Goal: Task Accomplishment & Management: Use online tool/utility

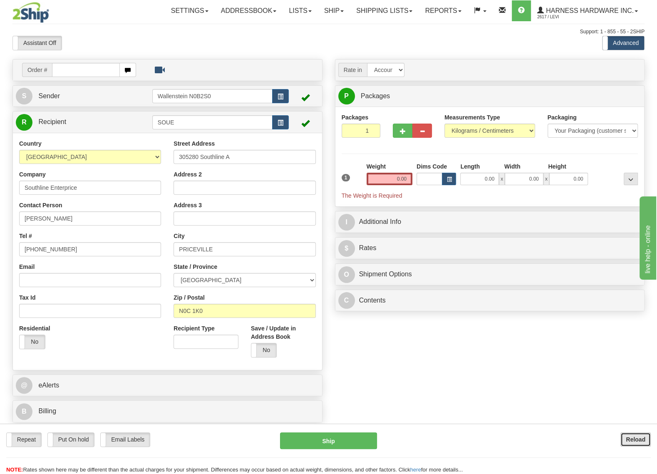
click at [624, 440] on button "Reload" at bounding box center [635, 439] width 30 height 14
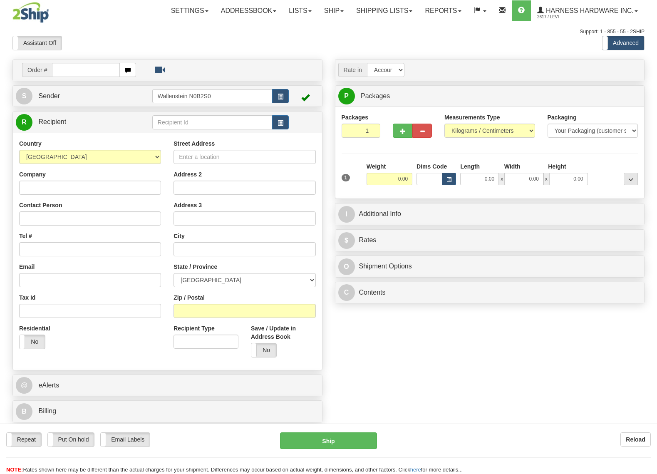
click at [204, 124] on input "text" at bounding box center [212, 122] width 120 height 14
drag, startPoint x: 0, startPoint y: 0, endPoint x: 204, endPoint y: 124, distance: 238.5
click at [204, 124] on input "text" at bounding box center [212, 122] width 120 height 14
click at [197, 133] on div "FABL" at bounding box center [209, 135] width 111 height 9
type input "FABL"
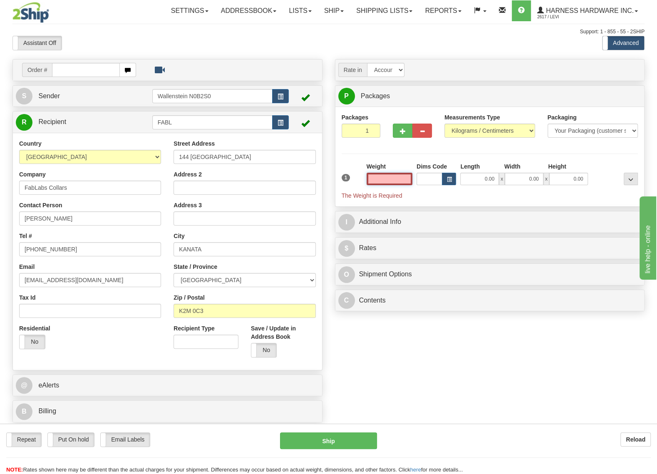
click at [379, 176] on input "text" at bounding box center [389, 179] width 46 height 12
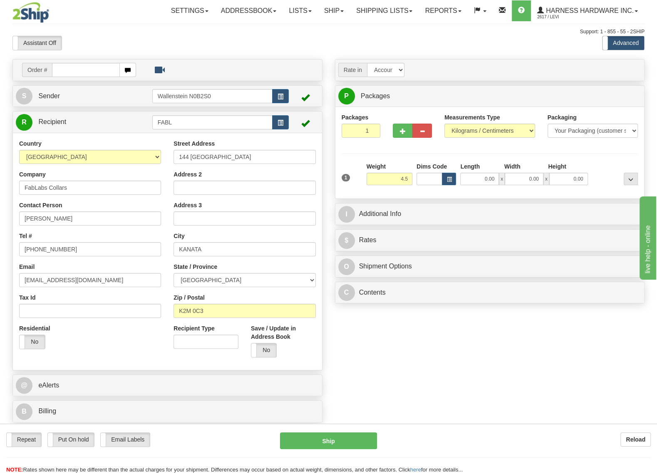
type input "4.50"
click at [600, 154] on div "Packages 1 1 Measurements Type" at bounding box center [489, 152] width 296 height 79
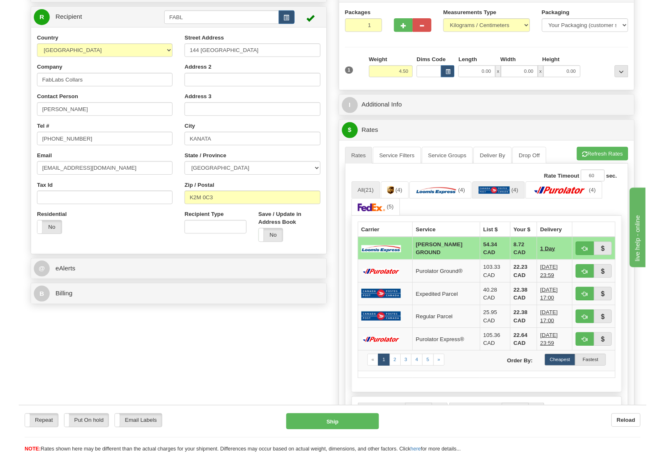
scroll to position [131, 0]
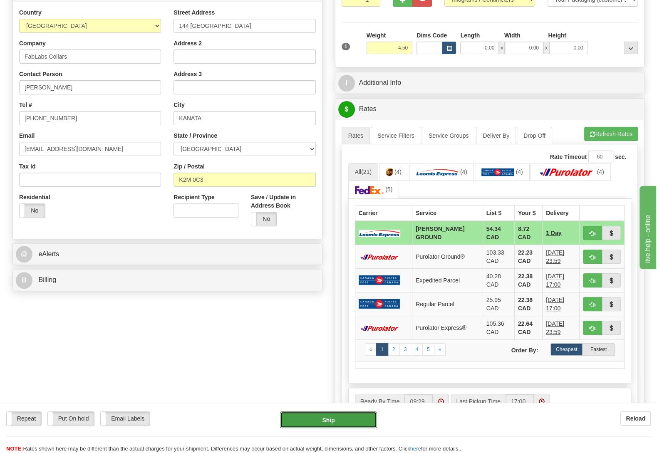
click at [365, 420] on button "Ship" at bounding box center [328, 419] width 97 height 17
type input "DD"
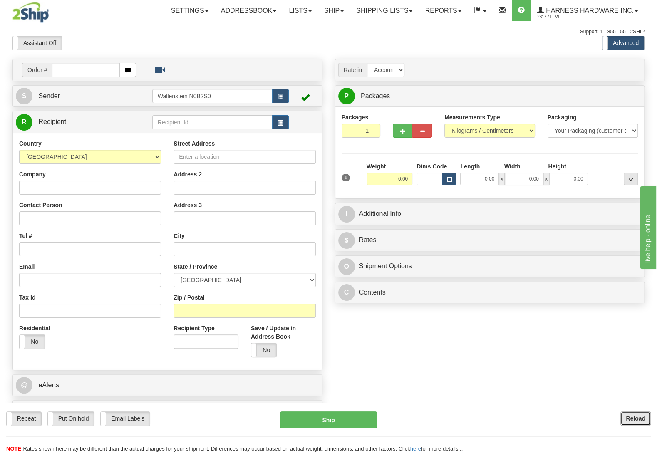
click at [624, 416] on button "Reload" at bounding box center [635, 418] width 30 height 14
click at [168, 120] on input "text" at bounding box center [212, 122] width 120 height 14
type input "NORE"
click at [91, 187] on input "Company" at bounding box center [90, 187] width 142 height 14
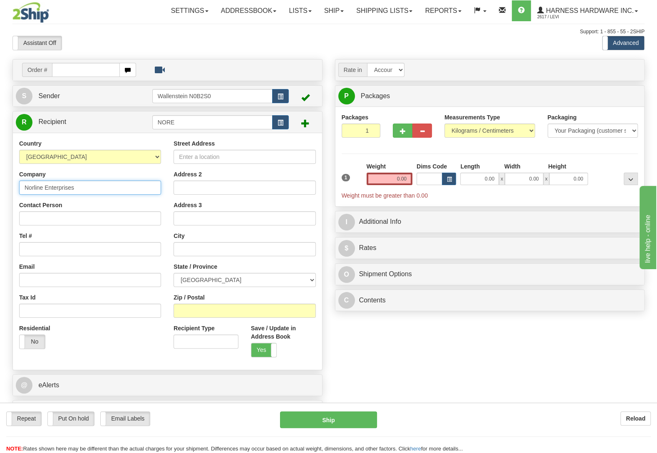
drag, startPoint x: 70, startPoint y: 187, endPoint x: 17, endPoint y: 206, distance: 56.4
click at [19, 195] on input "Norline Enterprises" at bounding box center [90, 187] width 142 height 14
type input "Norline Enterprises"
click at [57, 220] on input "Contact Person" at bounding box center [90, 218] width 142 height 14
paste input "Norline Enterprises"
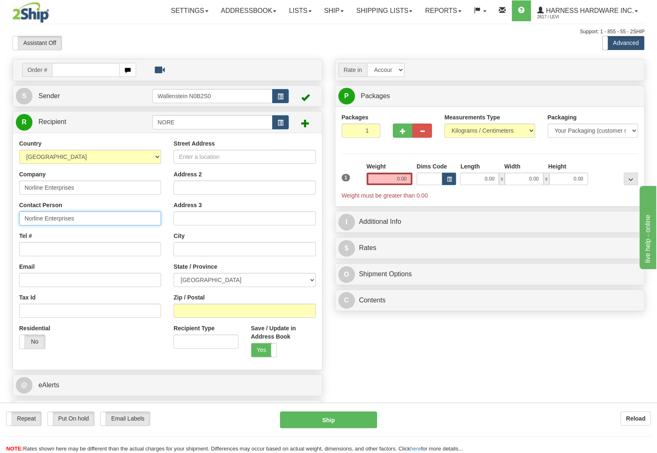
type input "Norline Enterprises"
click at [285, 314] on input "Zip / Postal" at bounding box center [244, 311] width 142 height 14
type input "772653 Hwy 89"
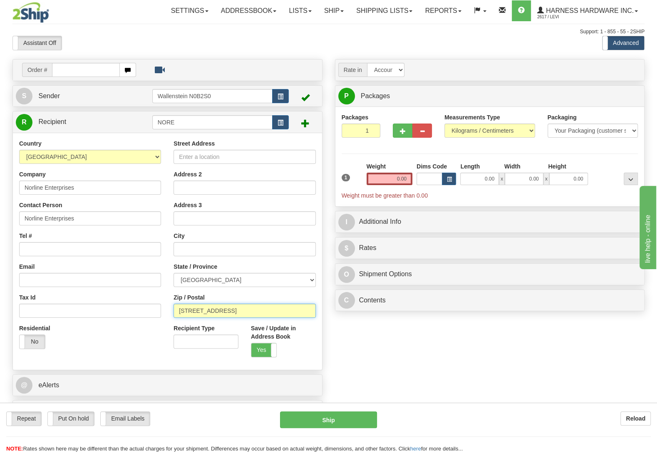
drag, startPoint x: 218, startPoint y: 312, endPoint x: 197, endPoint y: 319, distance: 22.0
click at [195, 318] on input "772653 Hwy 89" at bounding box center [244, 311] width 142 height 14
drag, startPoint x: 220, startPoint y: 312, endPoint x: 168, endPoint y: 318, distance: 52.7
click at [173, 318] on input "772653 Hwy 89" at bounding box center [244, 311] width 142 height 14
type input "N0C 1B0"
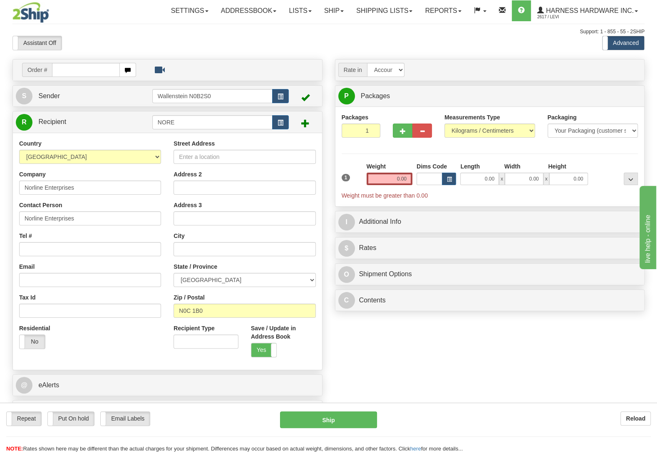
click at [351, 343] on div "Order # S Sender" at bounding box center [328, 243] width 644 height 368
type input "DUNDALK"
select select "ON"
click at [196, 156] on input "Street Address" at bounding box center [244, 157] width 142 height 14
paste input "772653 Hwy 89"
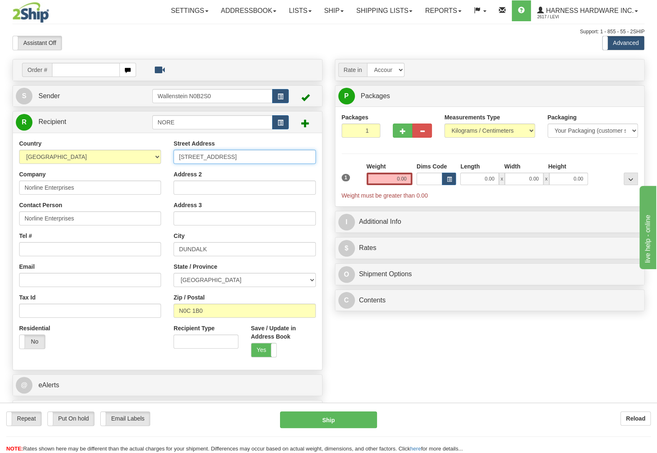
type input "772653 Hwy 89"
drag, startPoint x: 400, startPoint y: 371, endPoint x: 373, endPoint y: 321, distance: 57.1
click at [401, 370] on div "Order # S Sender" at bounding box center [328, 243] width 644 height 368
click at [26, 247] on input "Tel #" at bounding box center [90, 249] width 142 height 14
type input "(226)568-6533"
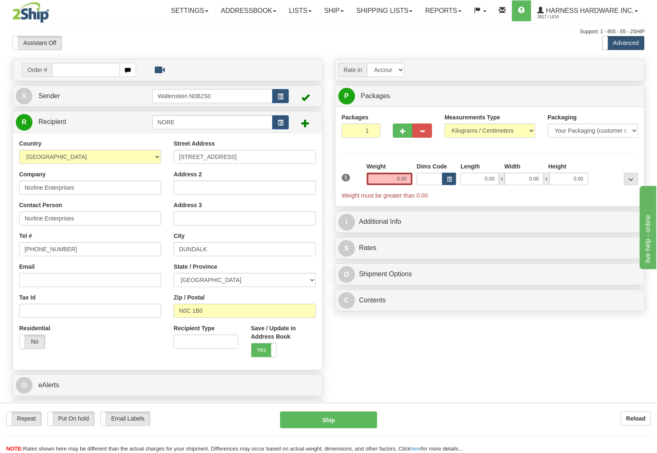
click at [358, 335] on div "Order # S Sender" at bounding box center [328, 243] width 644 height 368
click at [377, 182] on input "0.00" at bounding box center [389, 179] width 46 height 12
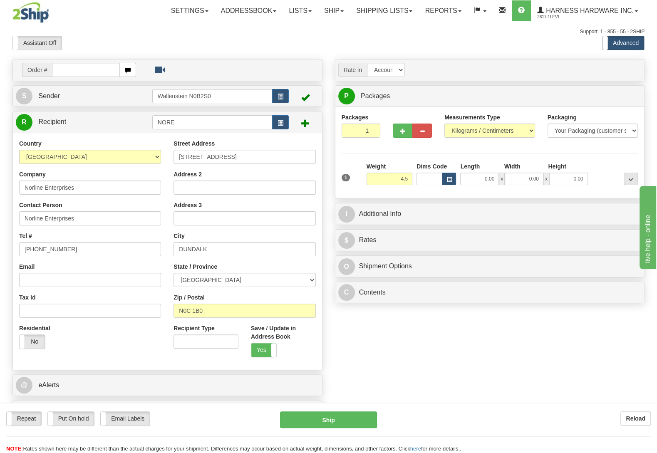
type input "4.50"
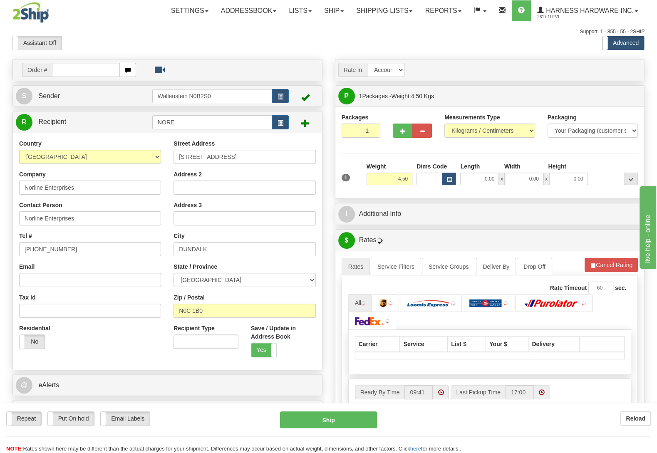
click at [595, 152] on div "Packages 1 1 Measurements Type" at bounding box center [489, 152] width 296 height 79
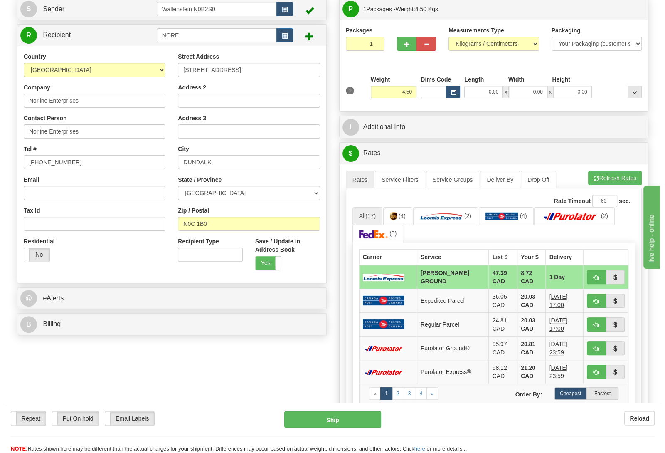
scroll to position [87, 0]
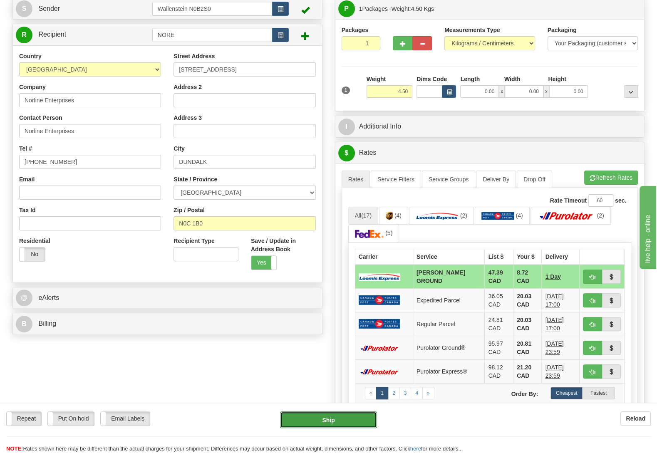
click at [308, 414] on button "Ship" at bounding box center [328, 419] width 97 height 17
type input "DD"
